Goal: Register for event/course

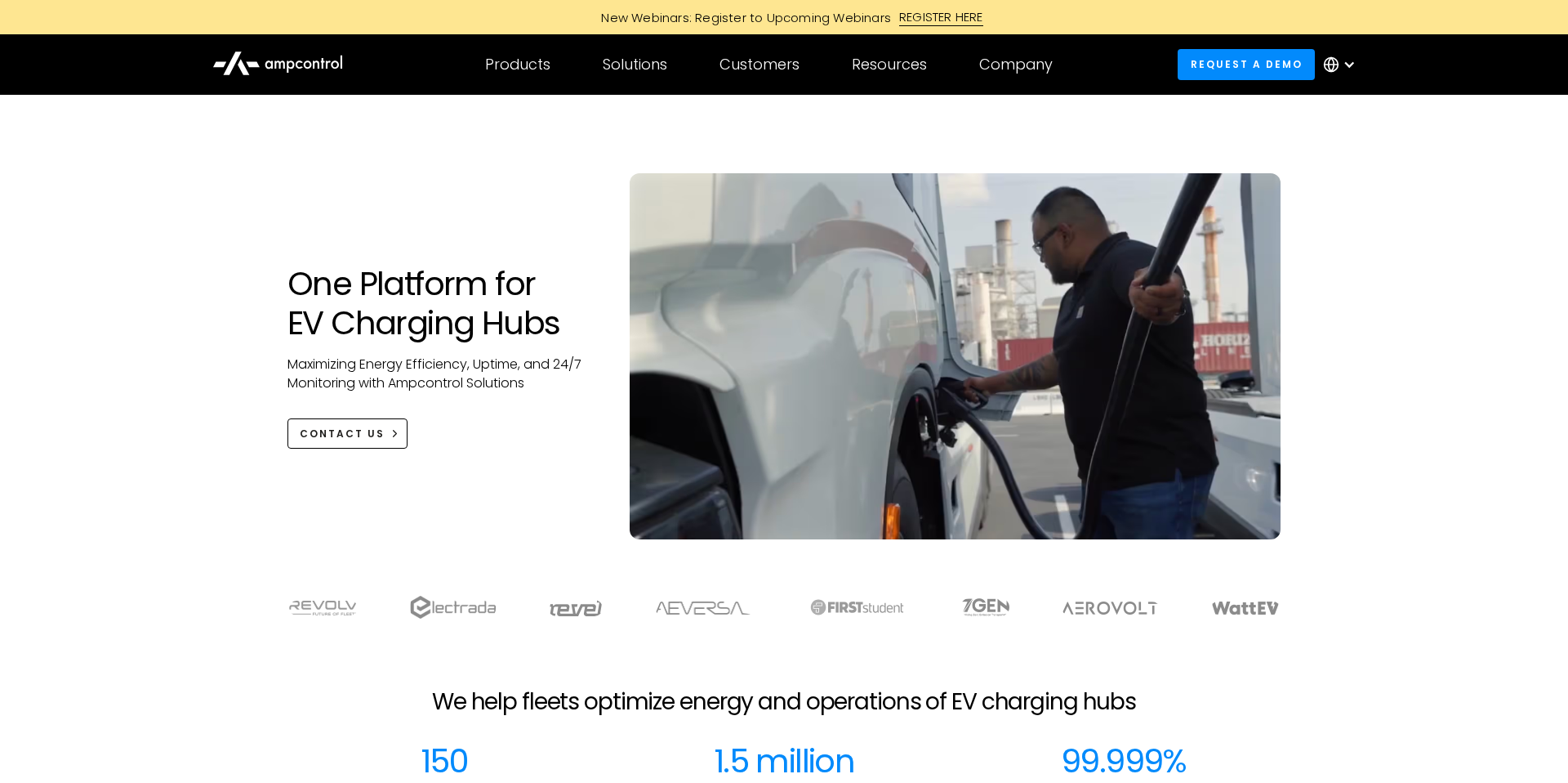
click at [934, 14] on div "REGISTER HERE" at bounding box center [941, 17] width 84 height 18
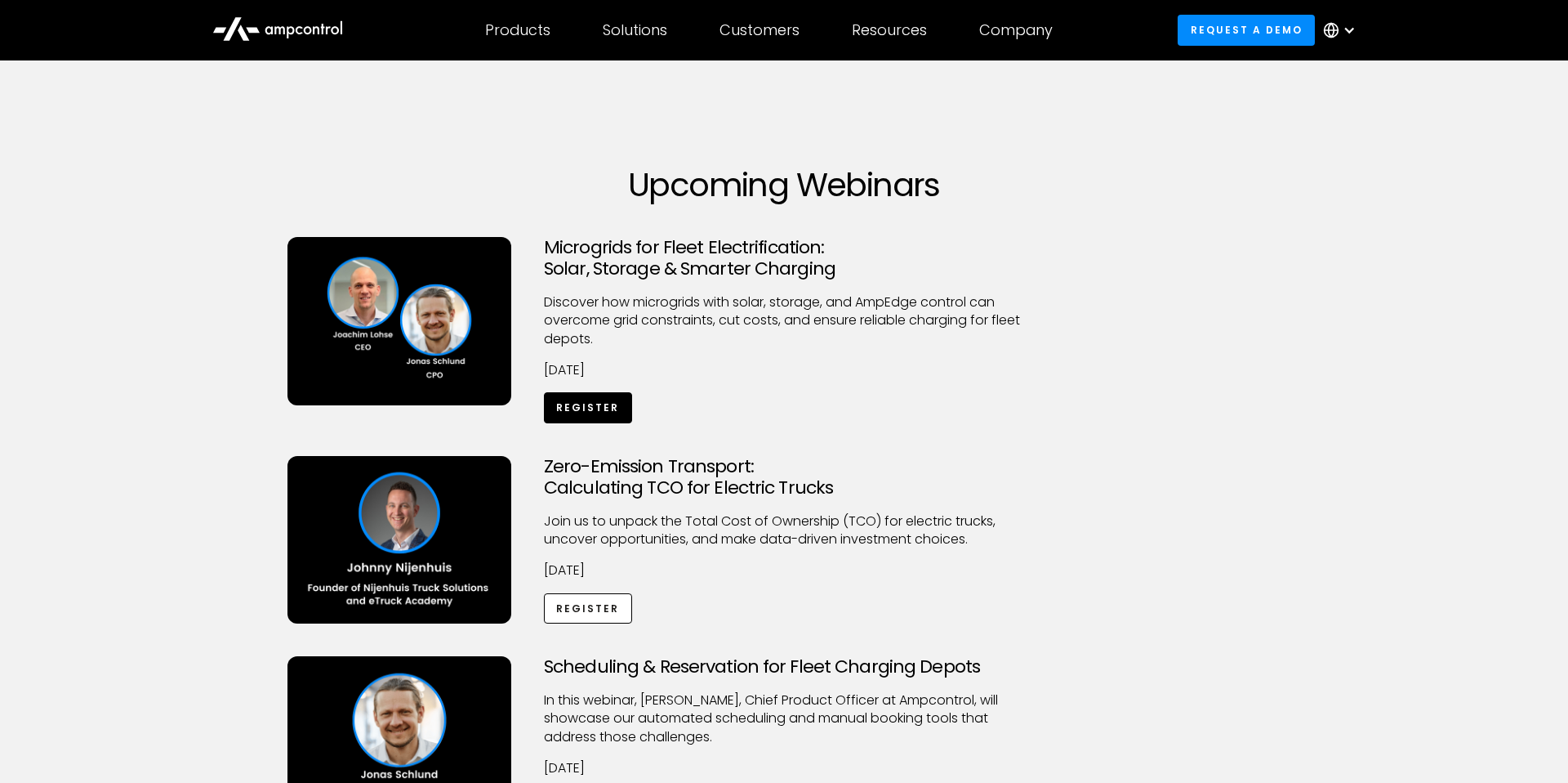
click at [587, 416] on link "Register" at bounding box center [587, 407] width 88 height 30
